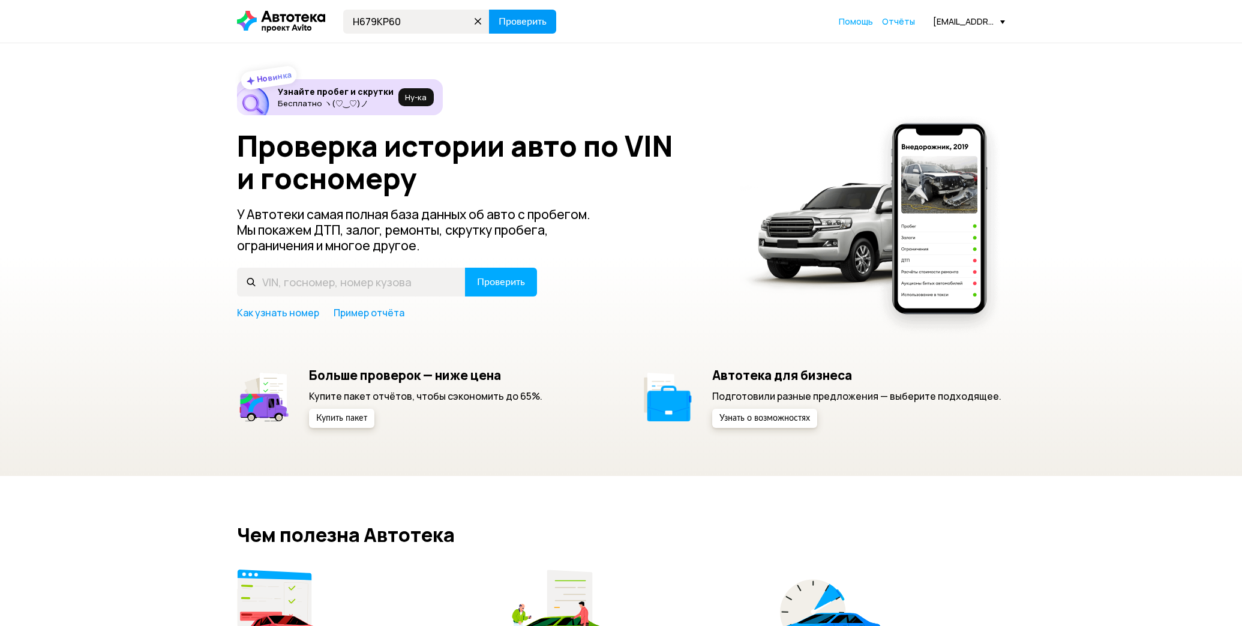
type input "Н679КР60"
click at [534, 18] on span "Проверить" at bounding box center [523, 22] width 48 height 10
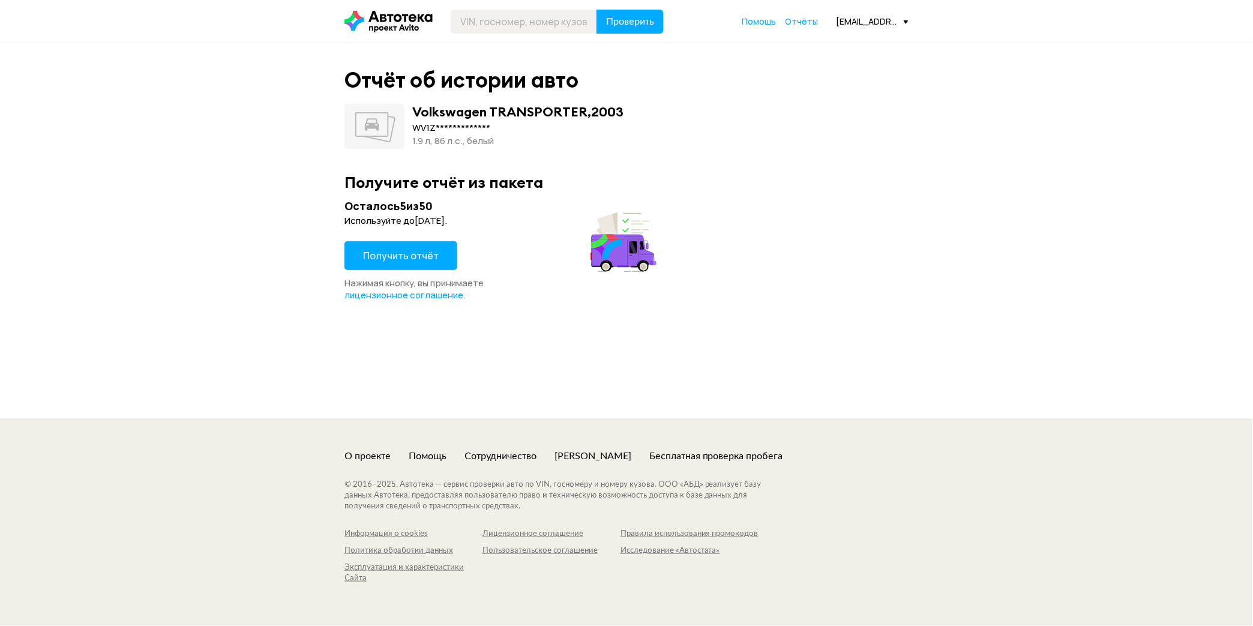
click at [420, 256] on span "Получить отчёт" at bounding box center [401, 255] width 76 height 13
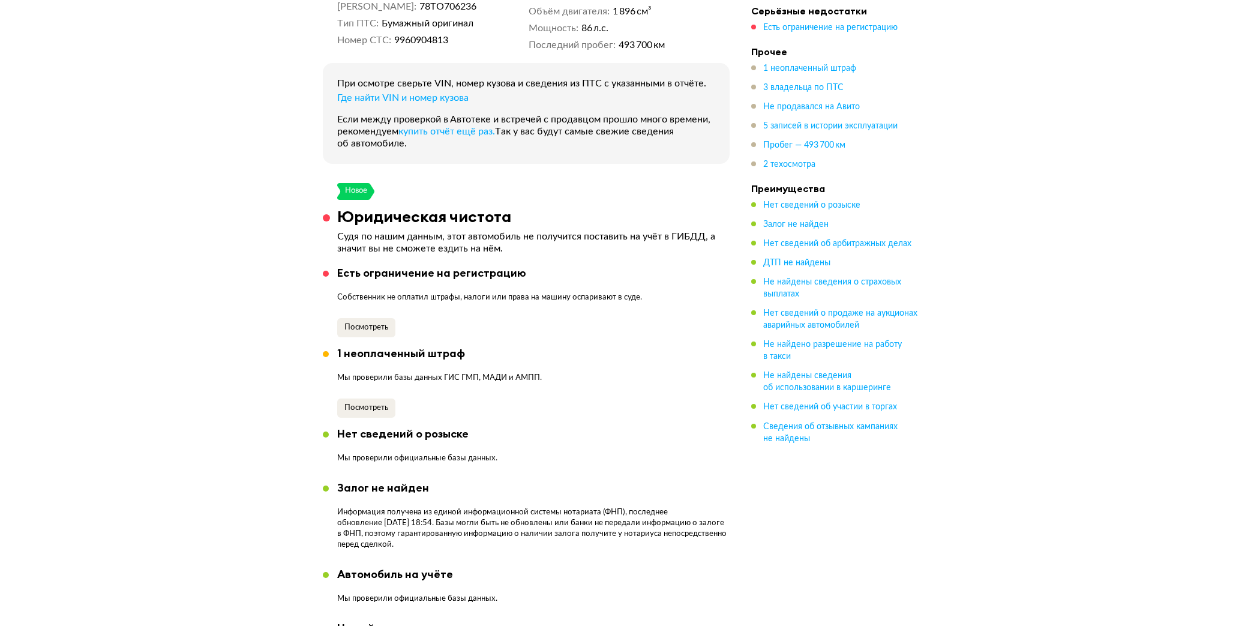
scroll to position [333, 0]
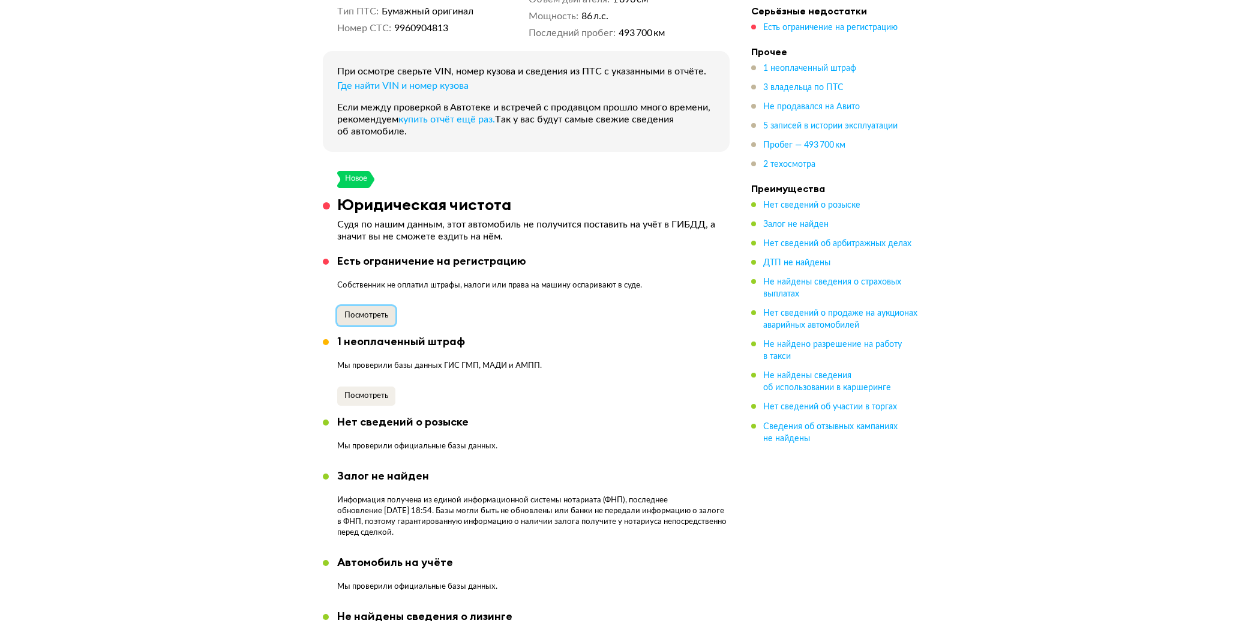
click at [358, 311] on span "Посмотреть" at bounding box center [366, 315] width 44 height 8
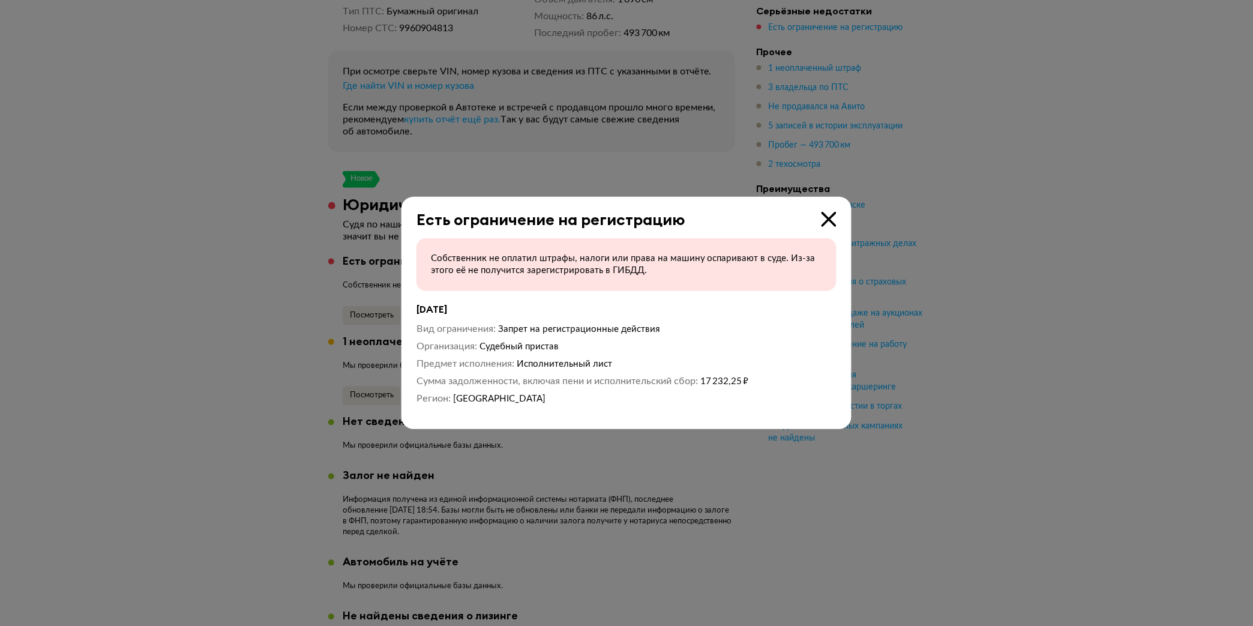
click at [825, 220] on icon at bounding box center [828, 219] width 15 height 15
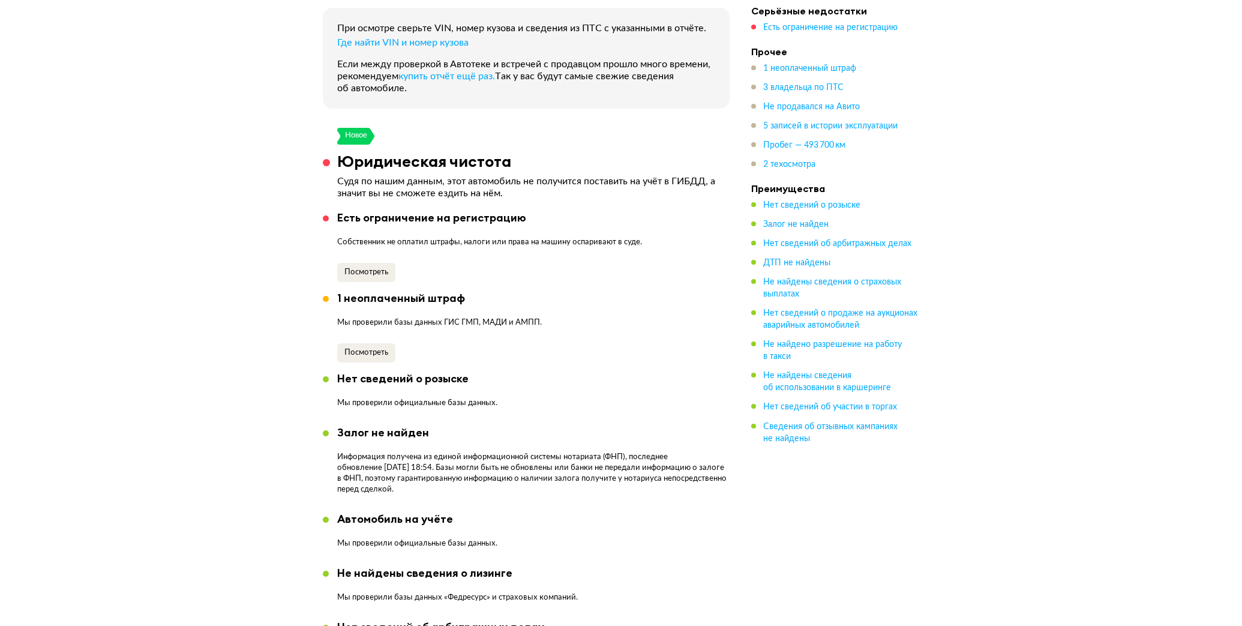
scroll to position [400, 0]
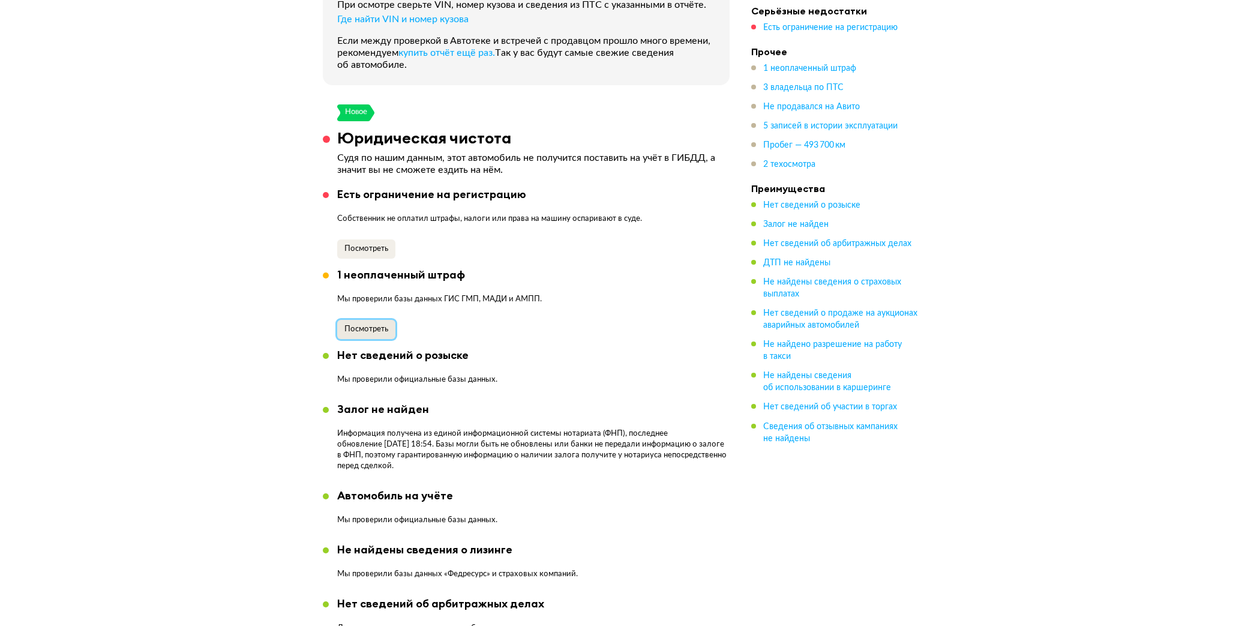
click at [371, 320] on button "Посмотреть" at bounding box center [366, 329] width 58 height 19
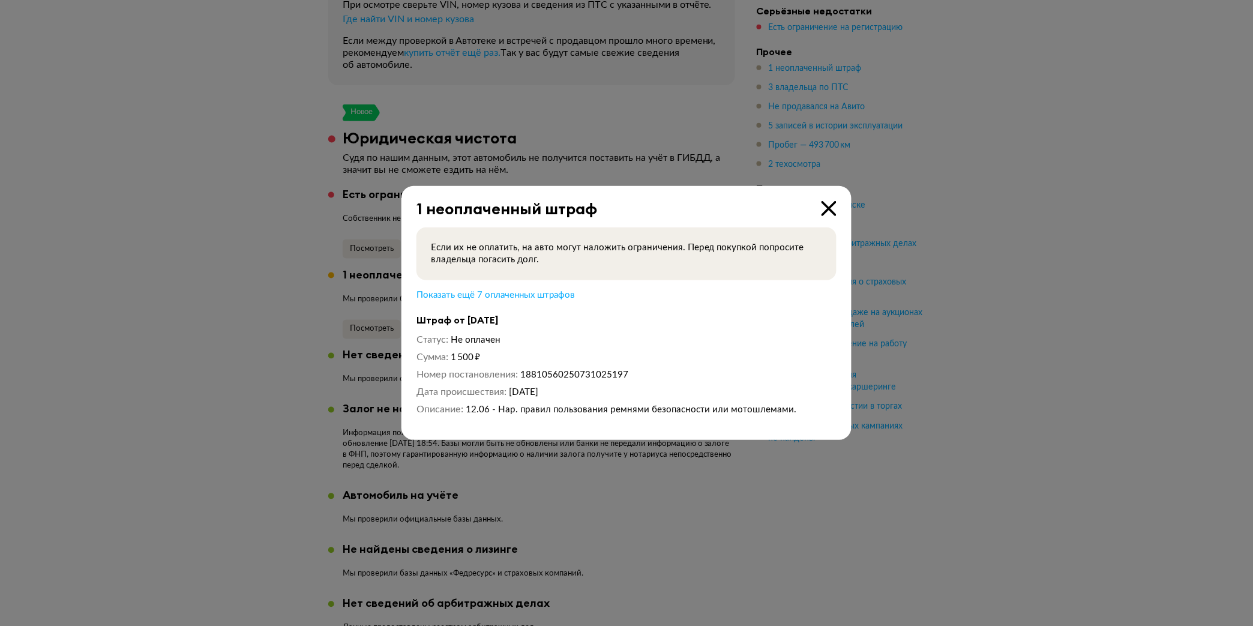
click at [827, 206] on icon at bounding box center [828, 208] width 15 height 15
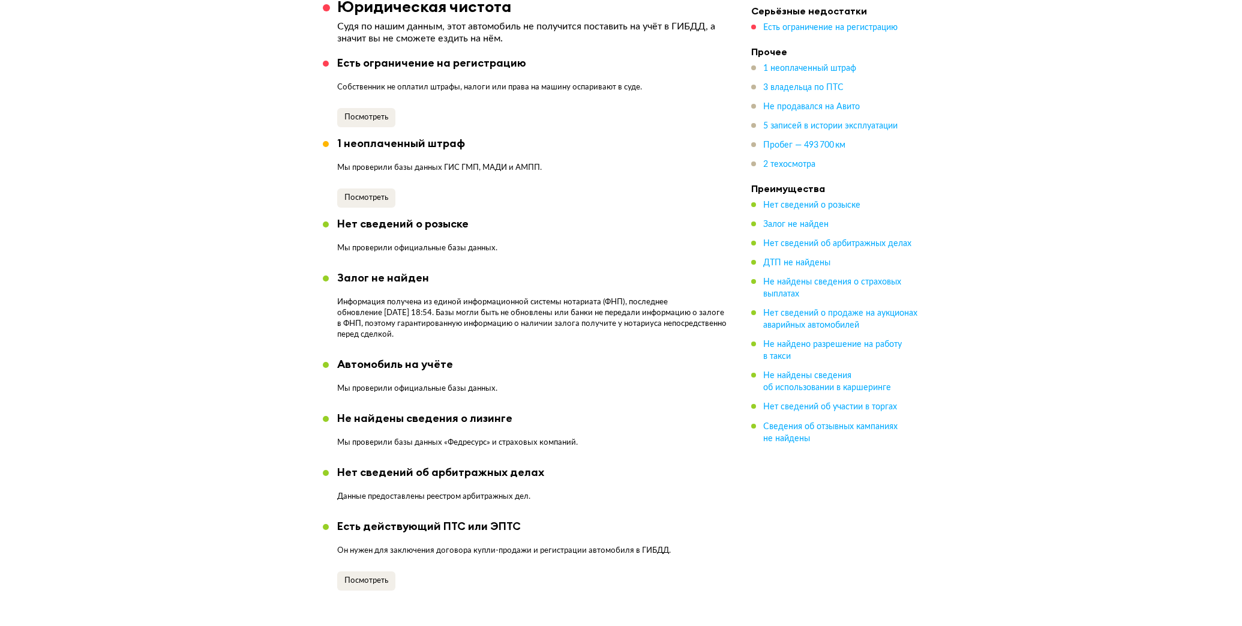
scroll to position [533, 0]
click at [378, 192] on span "Посмотреть" at bounding box center [366, 196] width 44 height 8
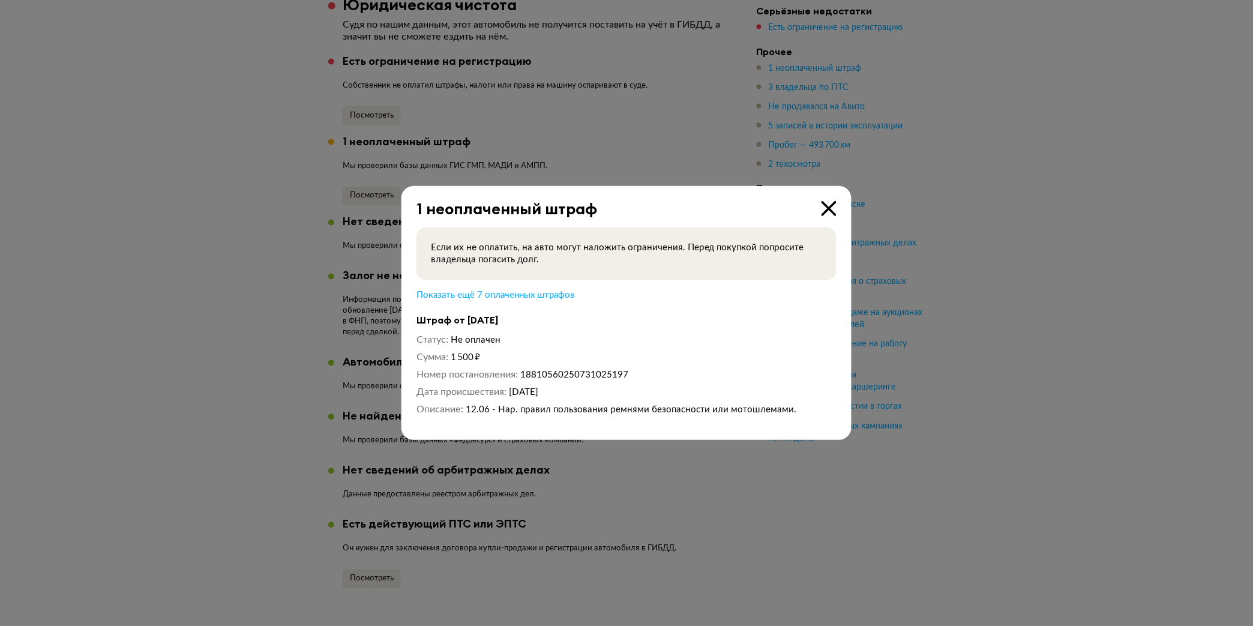
click at [826, 207] on icon at bounding box center [828, 208] width 15 height 15
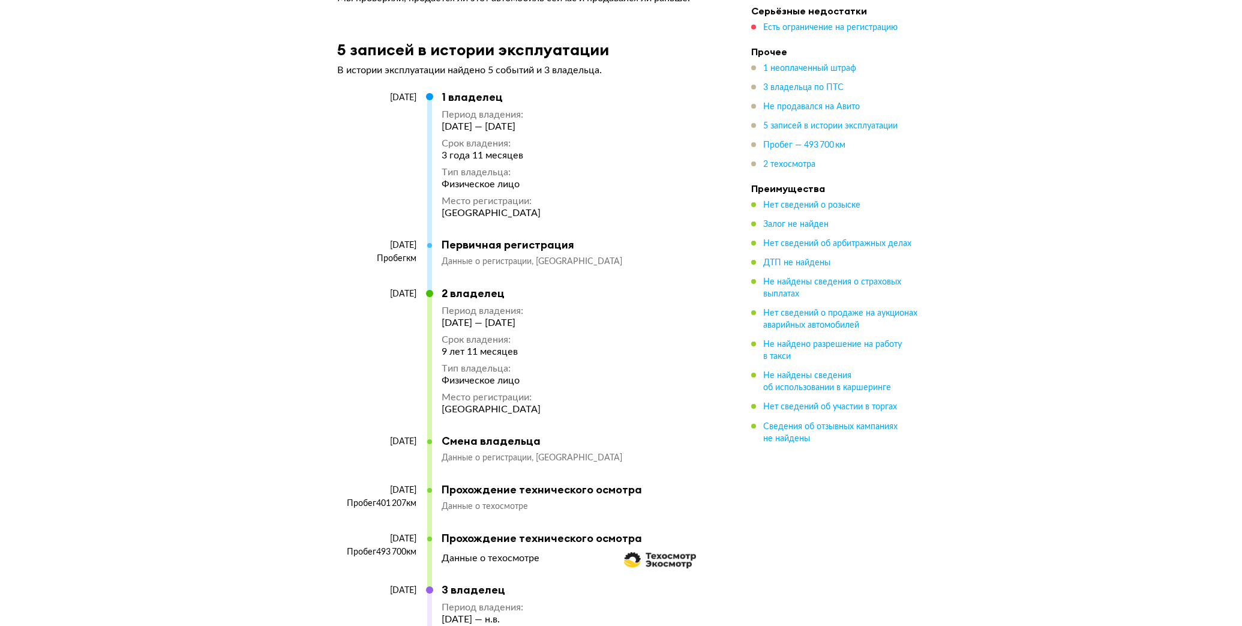
scroll to position [2200, 0]
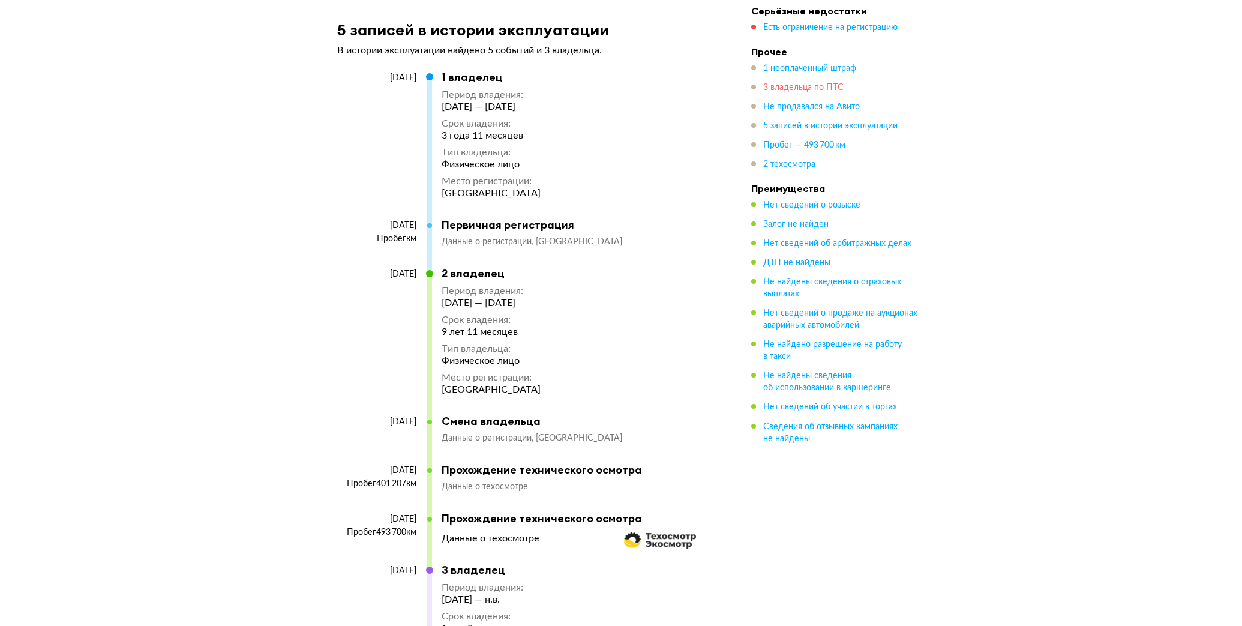
click at [799, 88] on span "3 владельца по ПТС" at bounding box center [803, 87] width 80 height 8
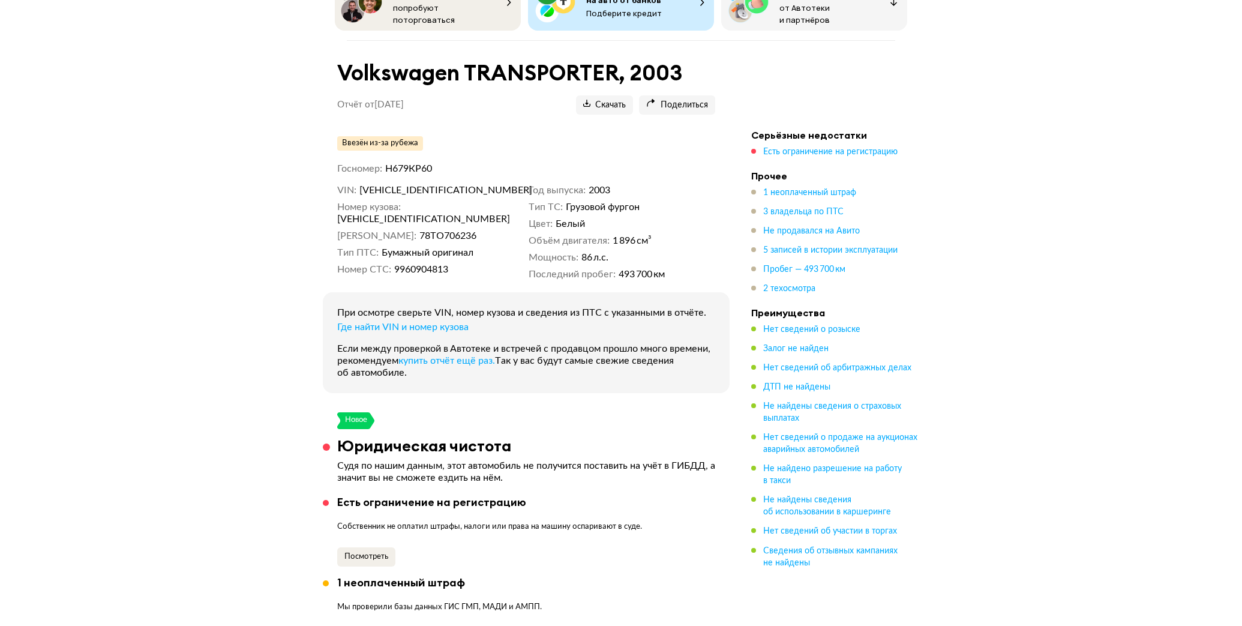
scroll to position [0, 0]
